Goal: Navigation & Orientation: Find specific page/section

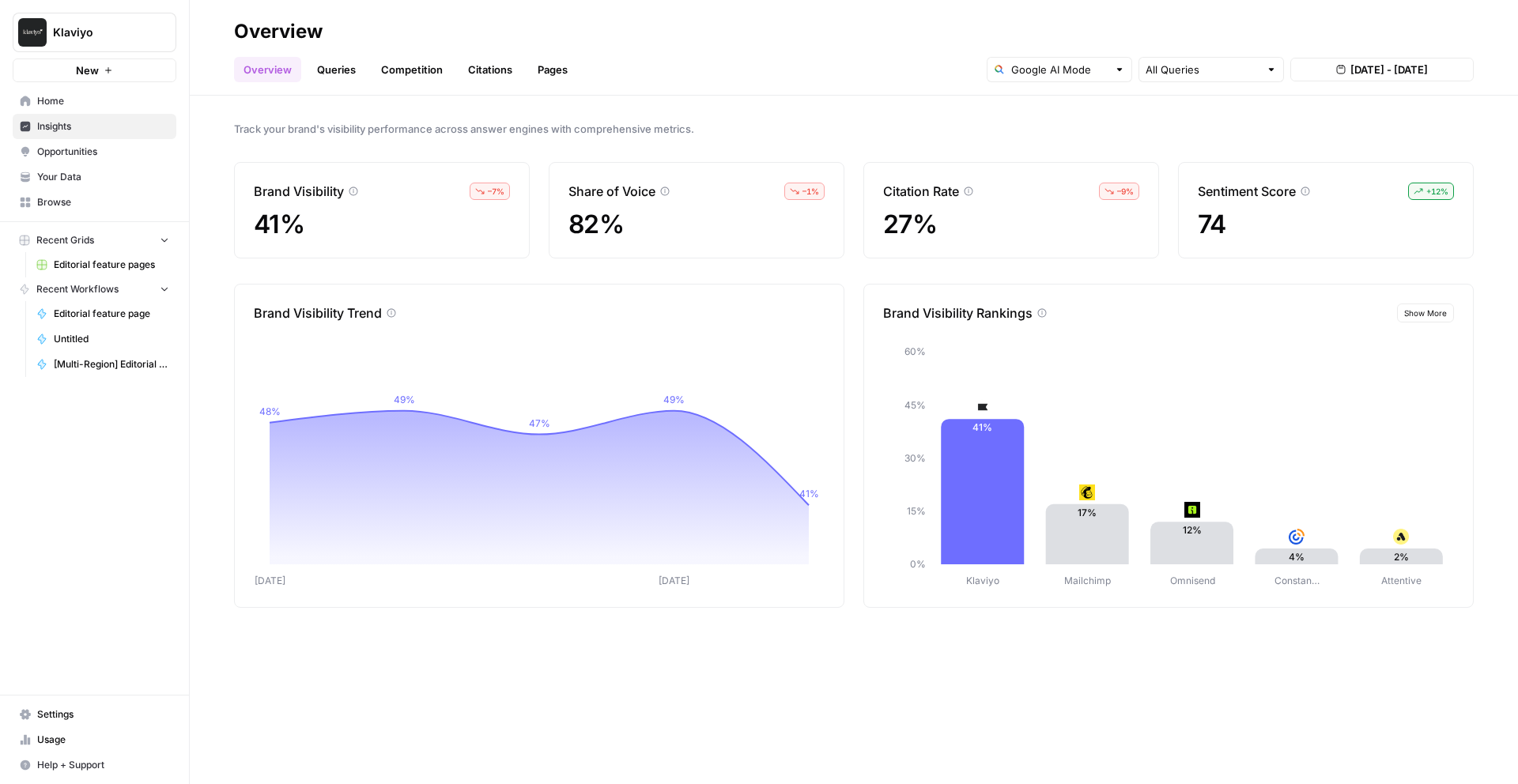
click at [94, 157] on span "Opportunities" at bounding box center [104, 152] width 132 height 14
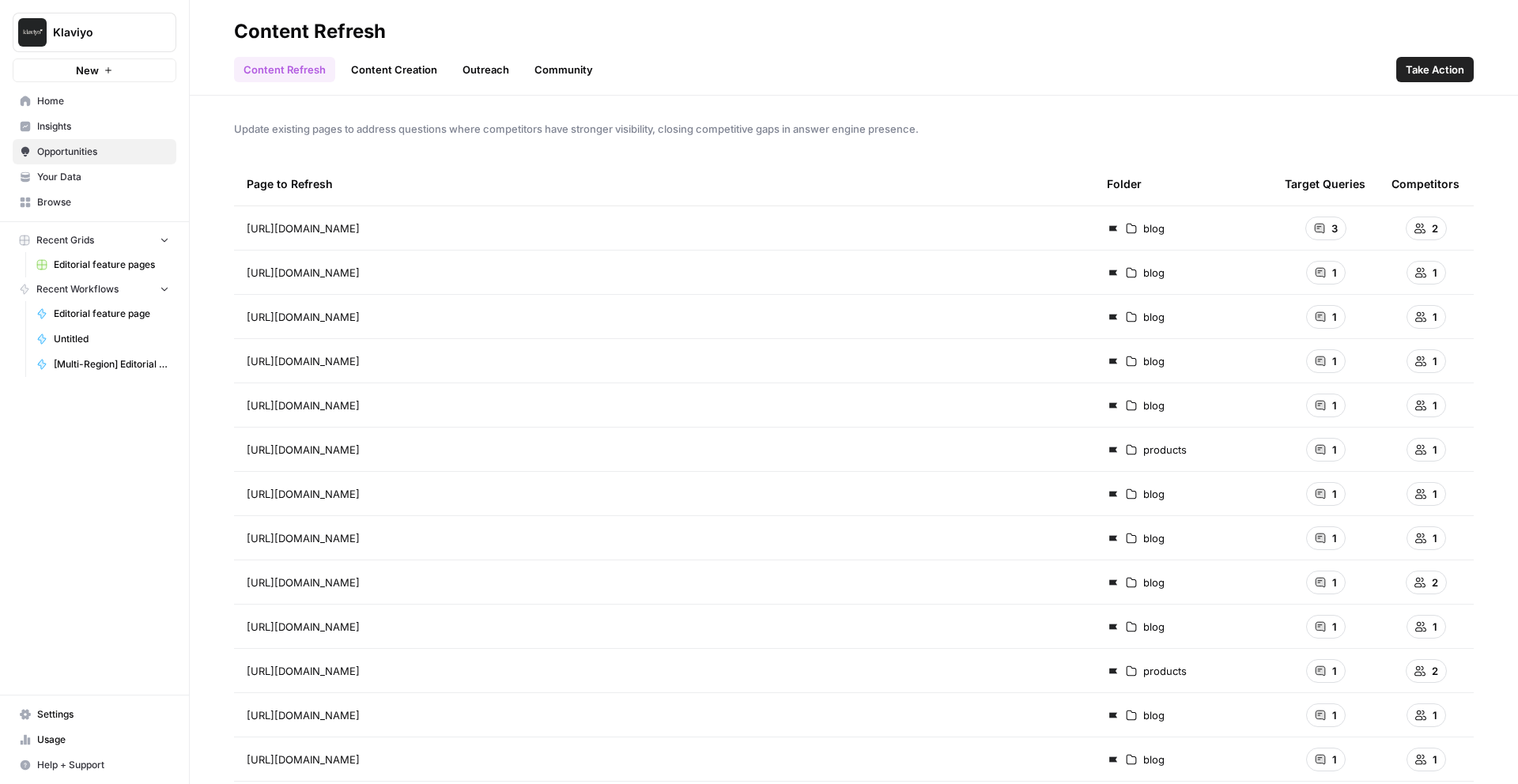
click at [393, 65] on link "Content Creation" at bounding box center [394, 69] width 105 height 26
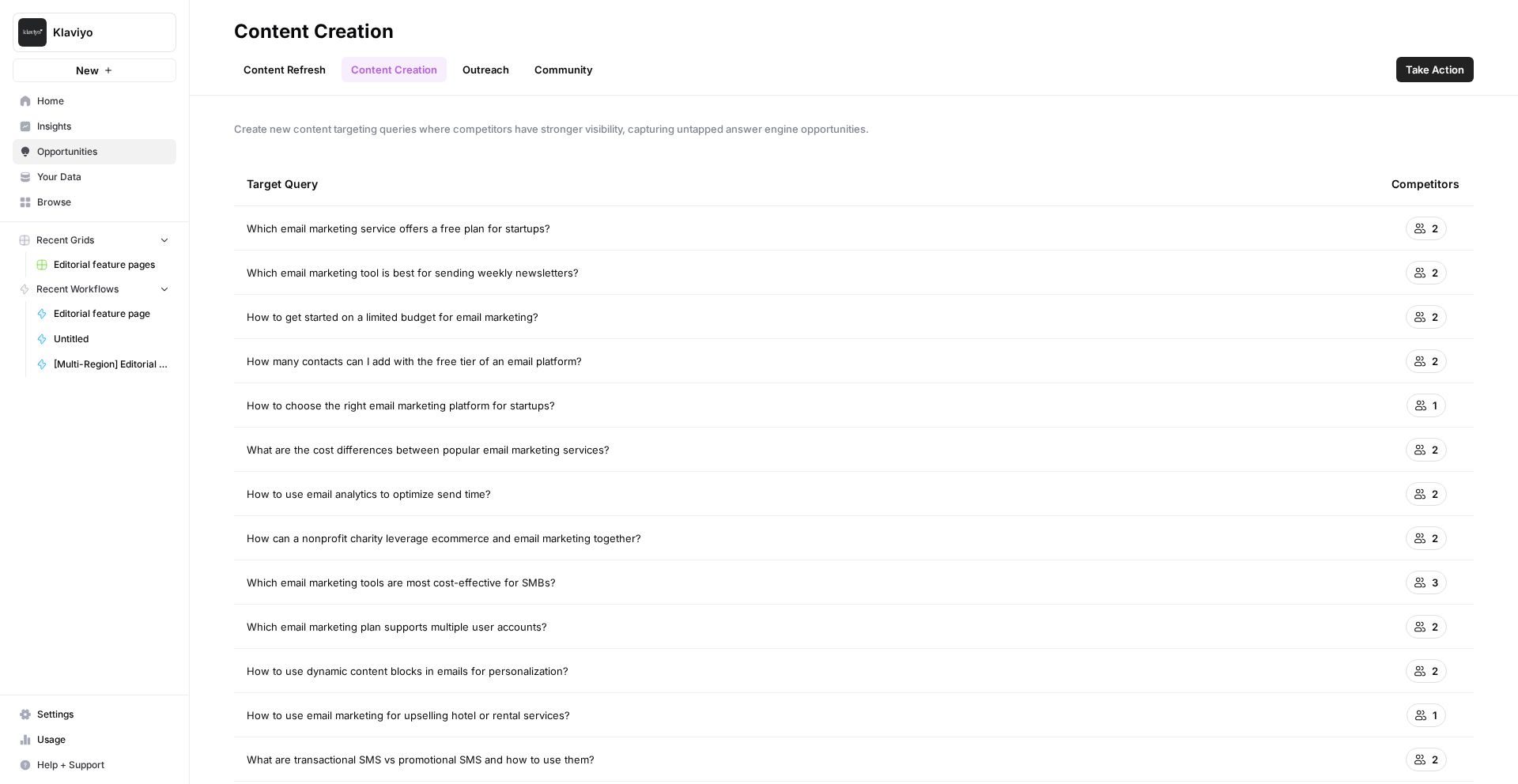
click at [493, 77] on link "Outreach" at bounding box center [486, 69] width 65 height 26
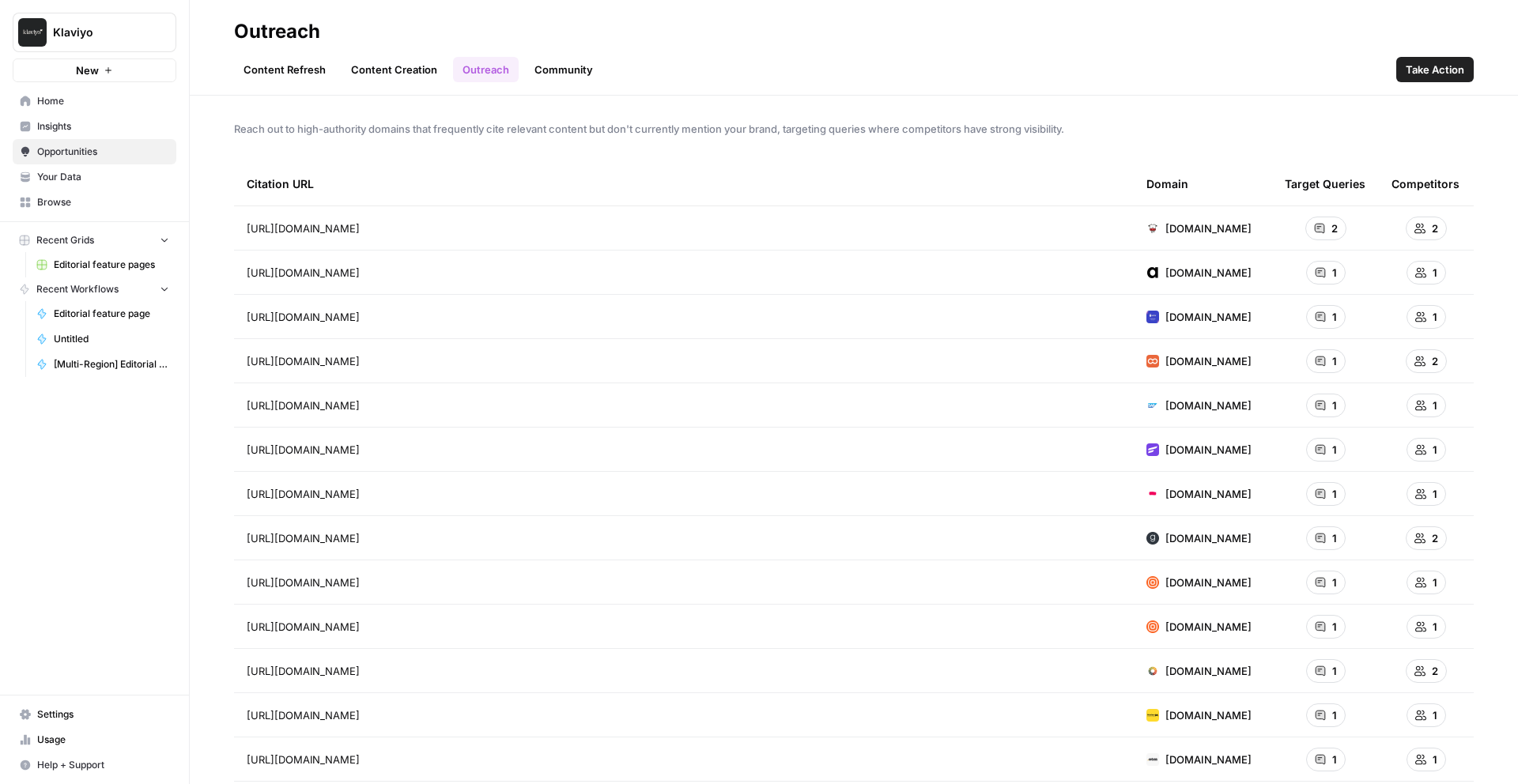
click at [543, 72] on link "Community" at bounding box center [563, 69] width 77 height 26
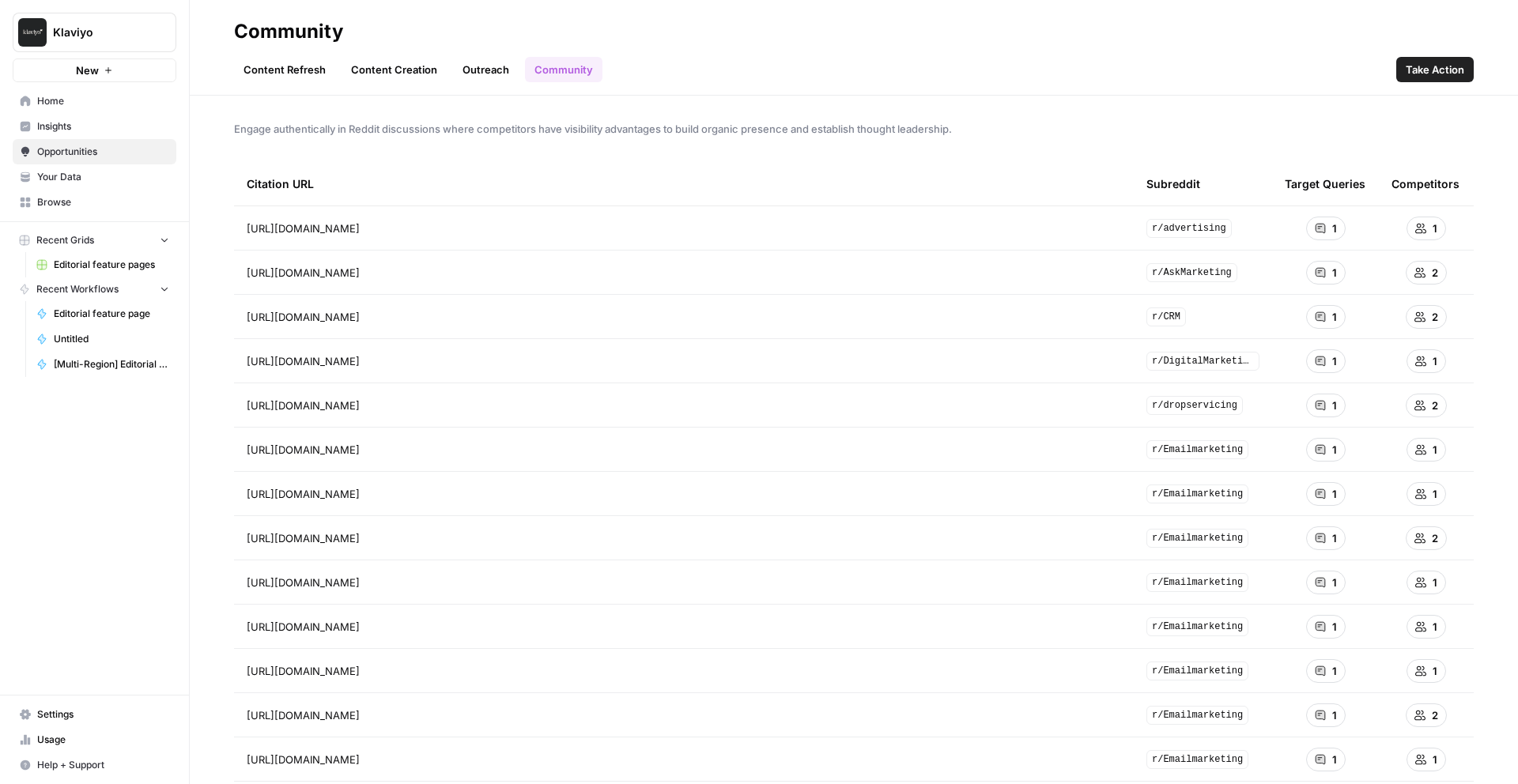
click at [280, 60] on link "Content Refresh" at bounding box center [284, 69] width 101 height 26
